Goal: Book appointment/travel/reservation

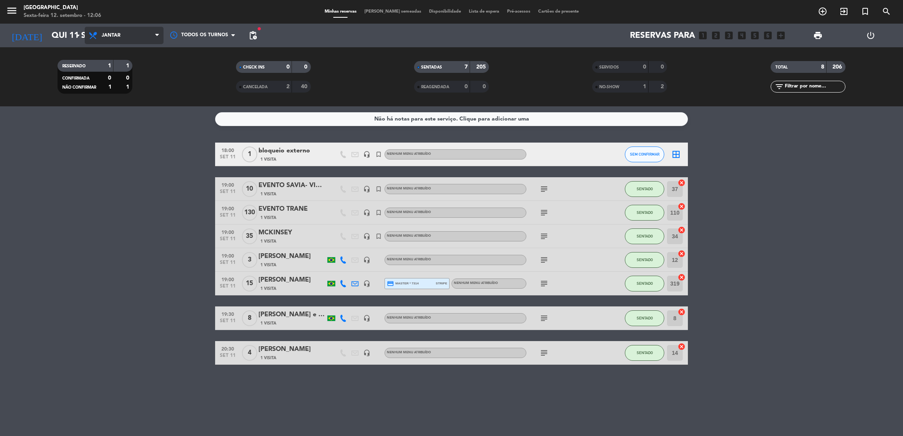
click at [133, 39] on span "Jantar" at bounding box center [124, 35] width 79 height 17
click at [110, 65] on div "menu [GEOGRAPHIC_DATA] Sexta-feira 12. setembro - 12:06 Minhas reservas Mesas s…" at bounding box center [451, 53] width 903 height 106
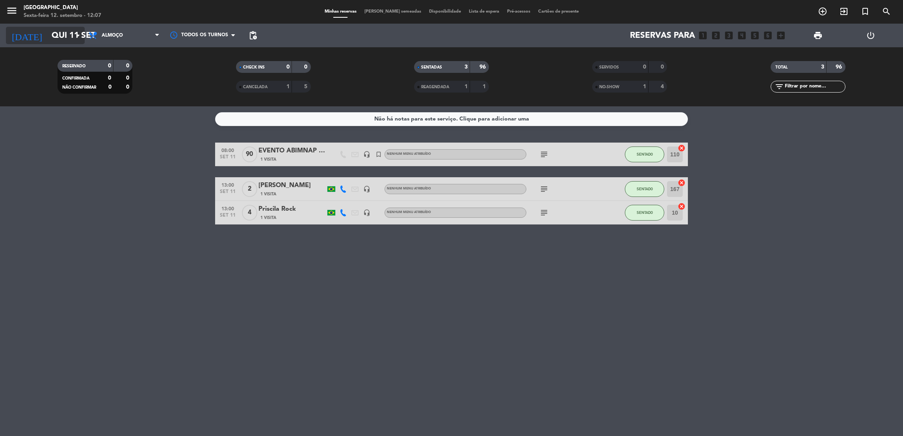
click at [65, 40] on input "Qui 11 set" at bounding box center [102, 36] width 108 height 18
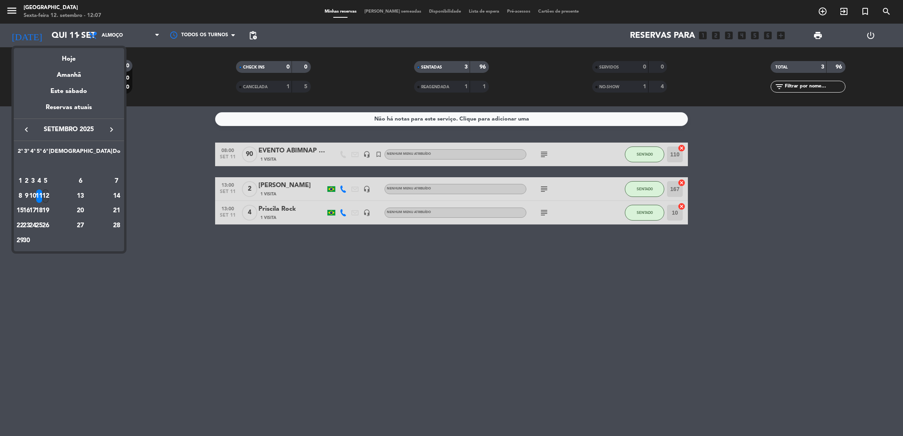
click at [48, 198] on div "12" at bounding box center [46, 195] width 6 height 13
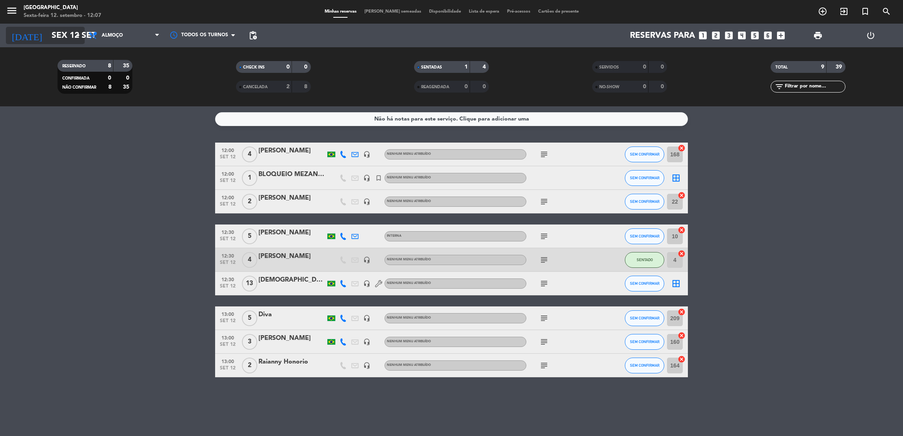
click at [62, 31] on input "Sex 12 set" at bounding box center [102, 36] width 108 height 18
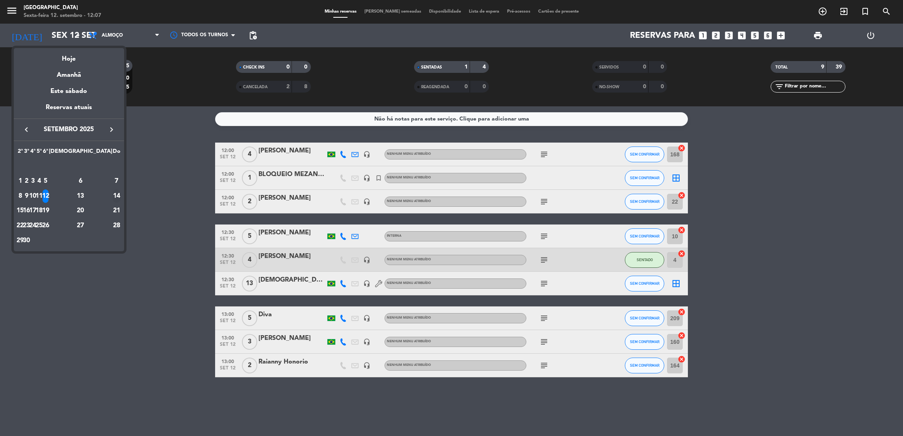
click at [113, 198] on div "14" at bounding box center [117, 195] width 8 height 13
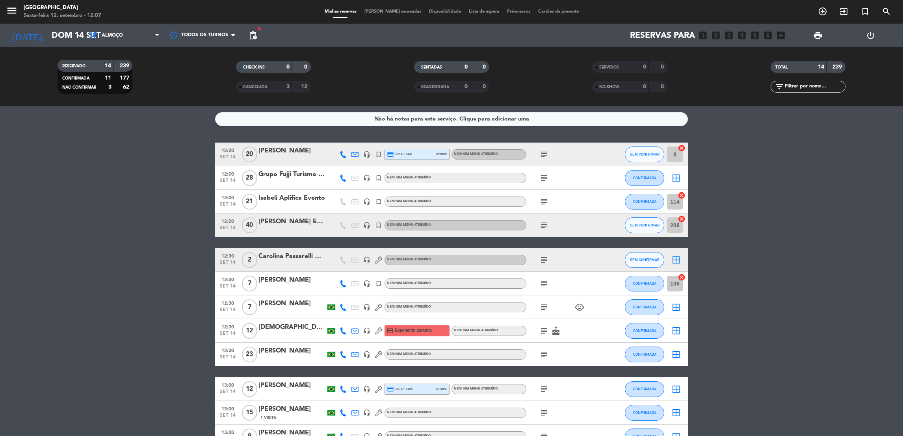
click at [545, 203] on icon "subject" at bounding box center [543, 201] width 9 height 9
click at [96, 176] on bookings-row "12:00 [DATE] [PERSON_NAME] headset_mic turned_in_not credit_card visa * 0441 st…" at bounding box center [451, 319] width 903 height 353
click at [853, 199] on bookings-row "12:00 [DATE] [PERSON_NAME] headset_mic turned_in_not credit_card visa * 0441 st…" at bounding box center [451, 319] width 903 height 353
click at [107, 38] on span "Almoço" at bounding box center [124, 35] width 79 height 17
click at [70, 184] on bookings-row "12:00 [DATE] [PERSON_NAME] headset_mic turned_in_not credit_card visa * 0441 st…" at bounding box center [451, 319] width 903 height 353
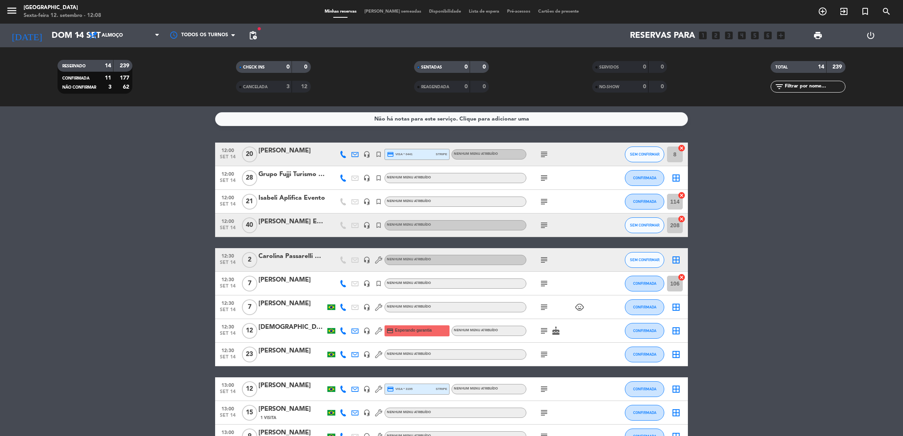
click at [542, 198] on icon "subject" at bounding box center [543, 201] width 9 height 9
click at [541, 202] on icon "subject" at bounding box center [543, 201] width 9 height 9
click at [545, 200] on icon "subject" at bounding box center [543, 201] width 9 height 9
click at [698, 210] on bookings-row "12:00 [DATE] [PERSON_NAME] headset_mic turned_in_not credit_card visa * 0441 st…" at bounding box center [451, 319] width 903 height 353
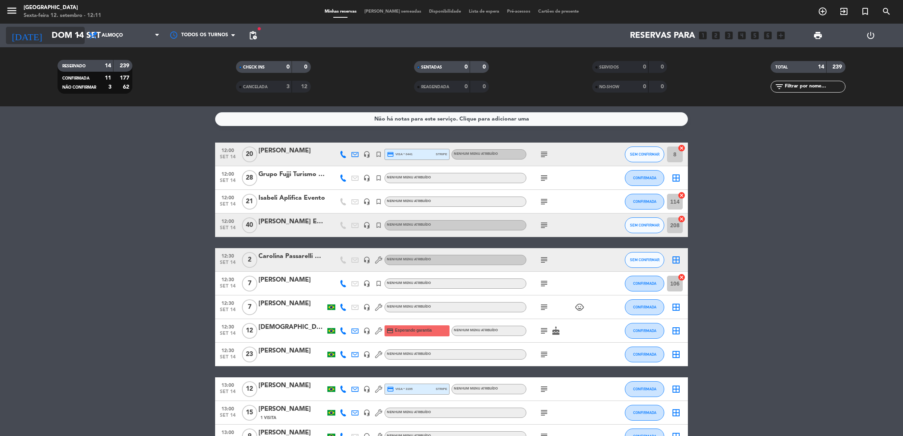
click at [72, 38] on input "Dom 14 set" at bounding box center [102, 36] width 108 height 18
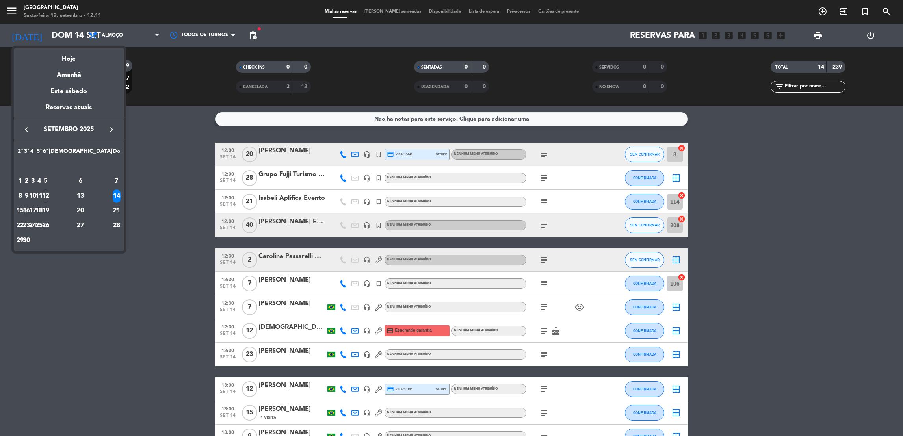
click at [30, 209] on div "16" at bounding box center [27, 210] width 6 height 13
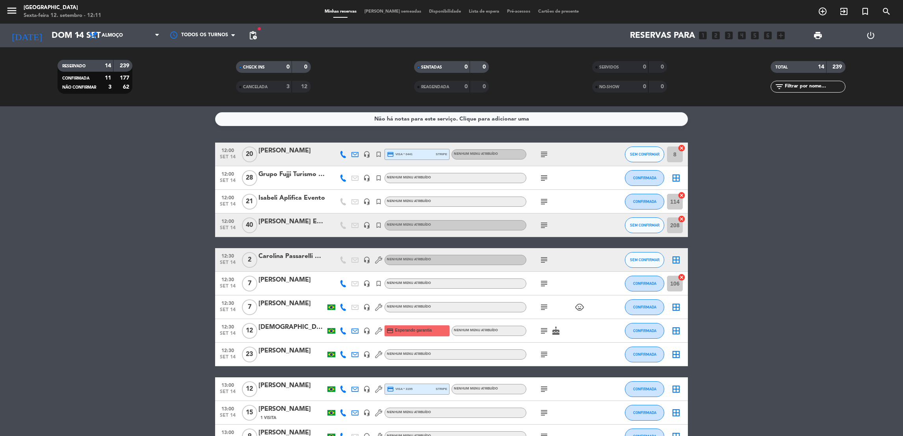
type input "[DATE]"
